Goal: Transaction & Acquisition: Purchase product/service

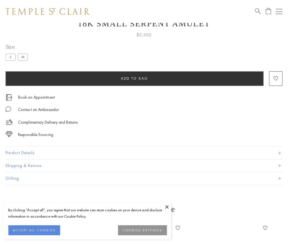
scroll to position [22, 0]
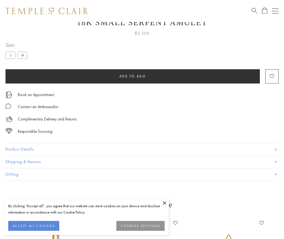
click at [132, 76] on span "Add to bag" at bounding box center [132, 76] width 27 height 5
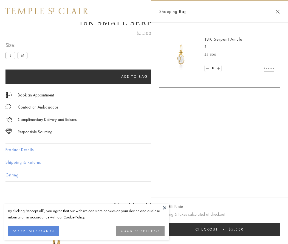
click at [221, 229] on button "Checkout $5,500" at bounding box center [219, 228] width 121 height 13
